Goal: Transaction & Acquisition: Subscribe to service/newsletter

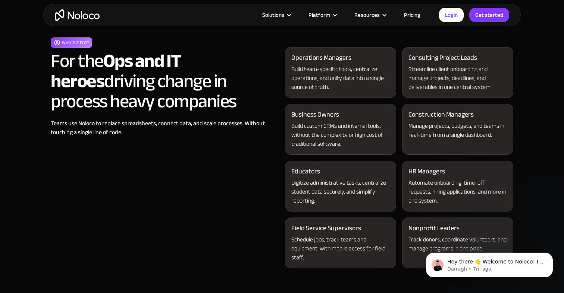
scroll to position [751, 0]
click at [346, 112] on div "Business Owners Build custom CRMs and internal tools, without the complexity or…" at bounding box center [340, 130] width 111 height 51
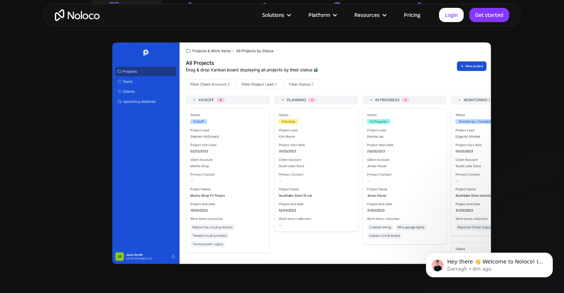
scroll to position [1237, 0]
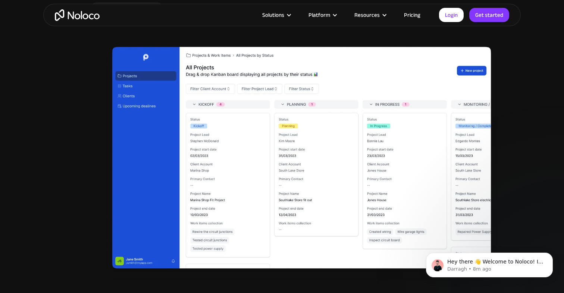
click at [413, 11] on link "Pricing" at bounding box center [412, 15] width 35 height 10
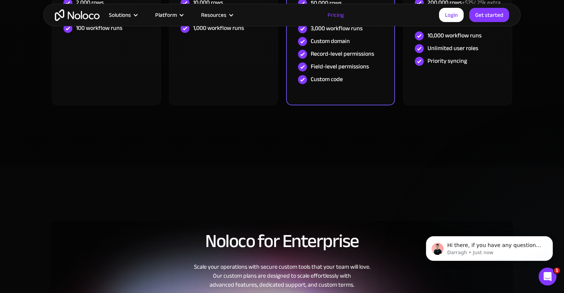
scroll to position [391, 0]
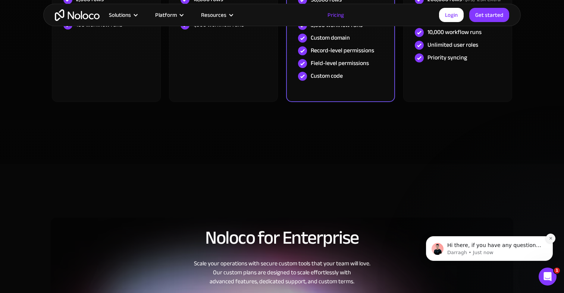
click at [552, 236] on icon "Dismiss notification" at bounding box center [551, 238] width 4 height 4
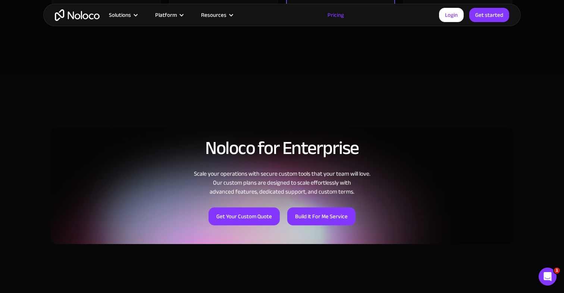
scroll to position [0, 0]
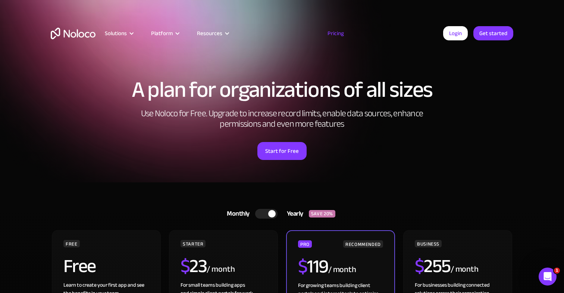
drag, startPoint x: 298, startPoint y: 196, endPoint x: 300, endPoint y: 209, distance: 13.6
